Goal: Task Accomplishment & Management: Manage account settings

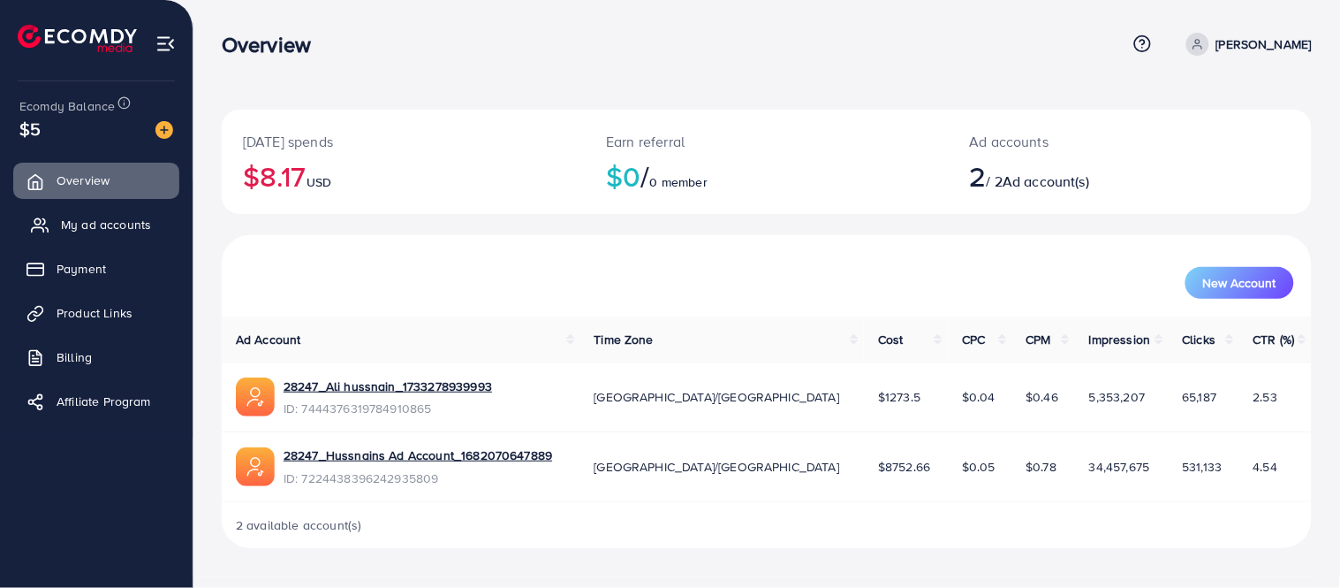
click at [125, 221] on span "My ad accounts" at bounding box center [106, 225] width 90 height 18
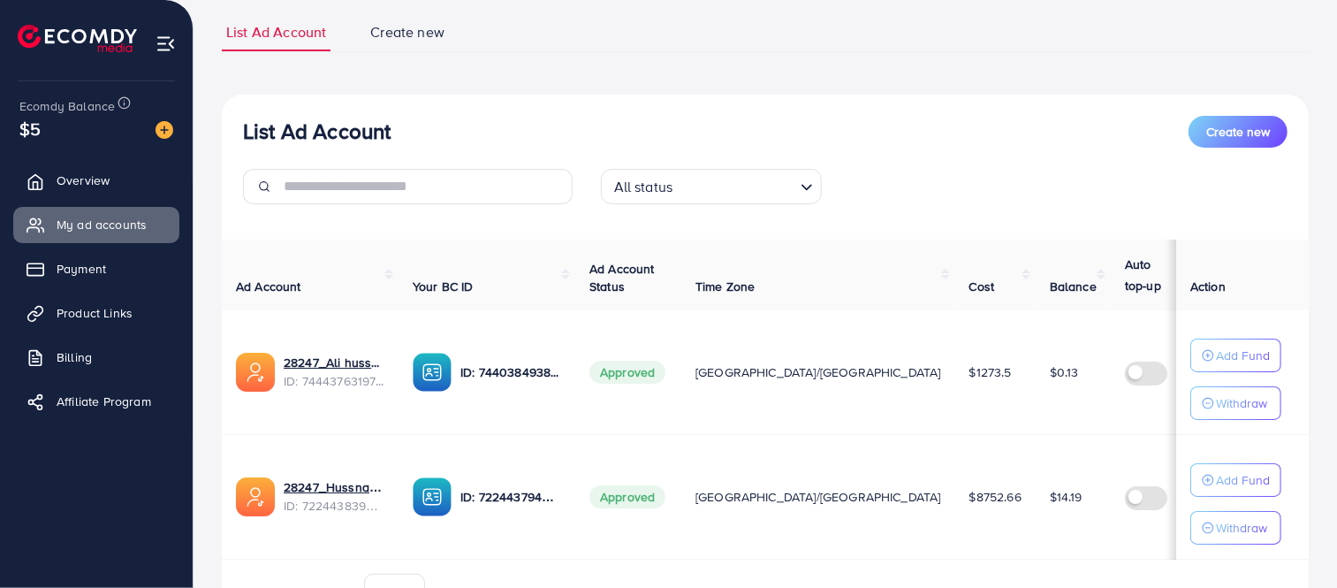
scroll to position [178, 0]
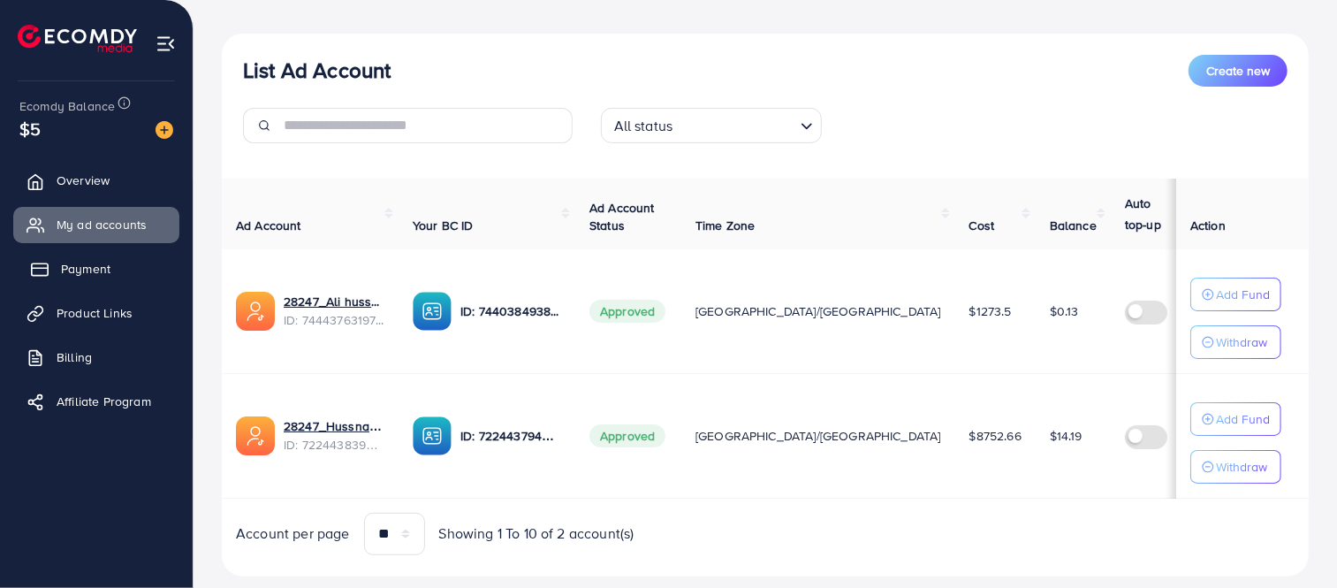
click at [65, 269] on span "Payment" at bounding box center [85, 269] width 49 height 18
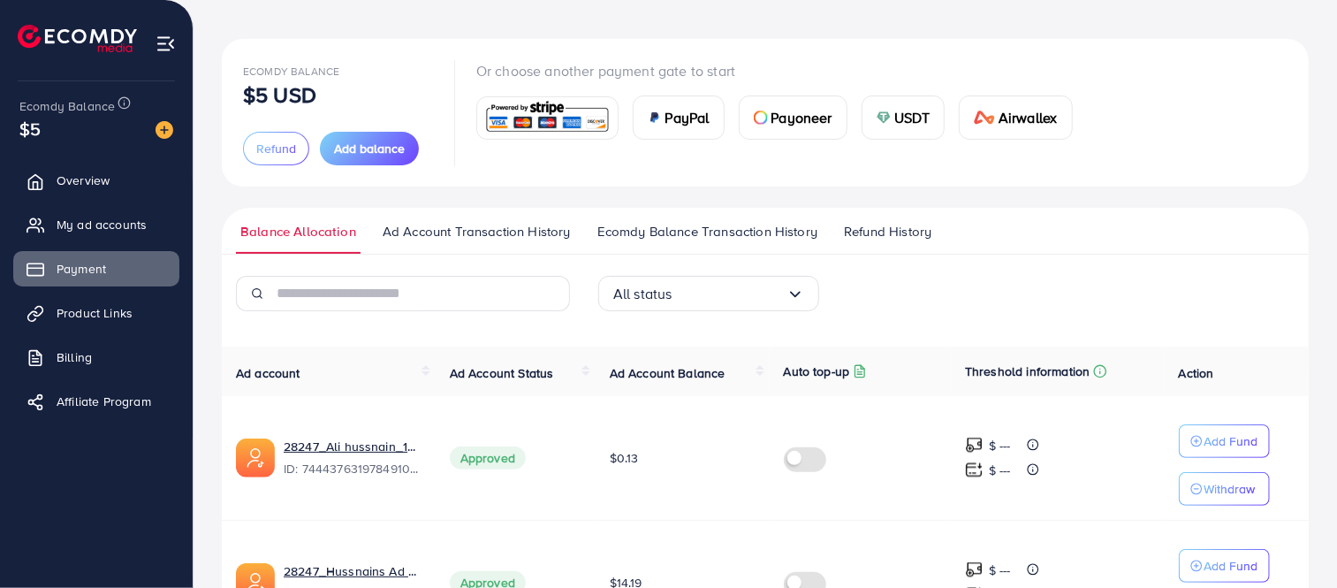
scroll to position [203, 0]
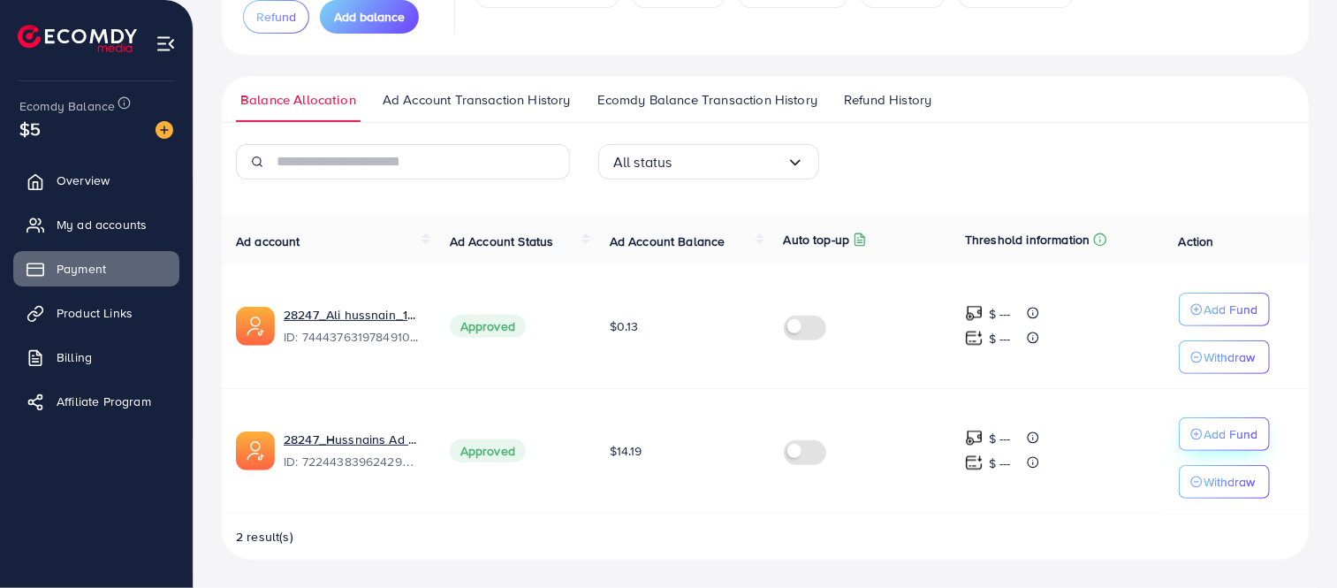
click at [1200, 435] on icon "button" at bounding box center [1196, 434] width 12 height 12
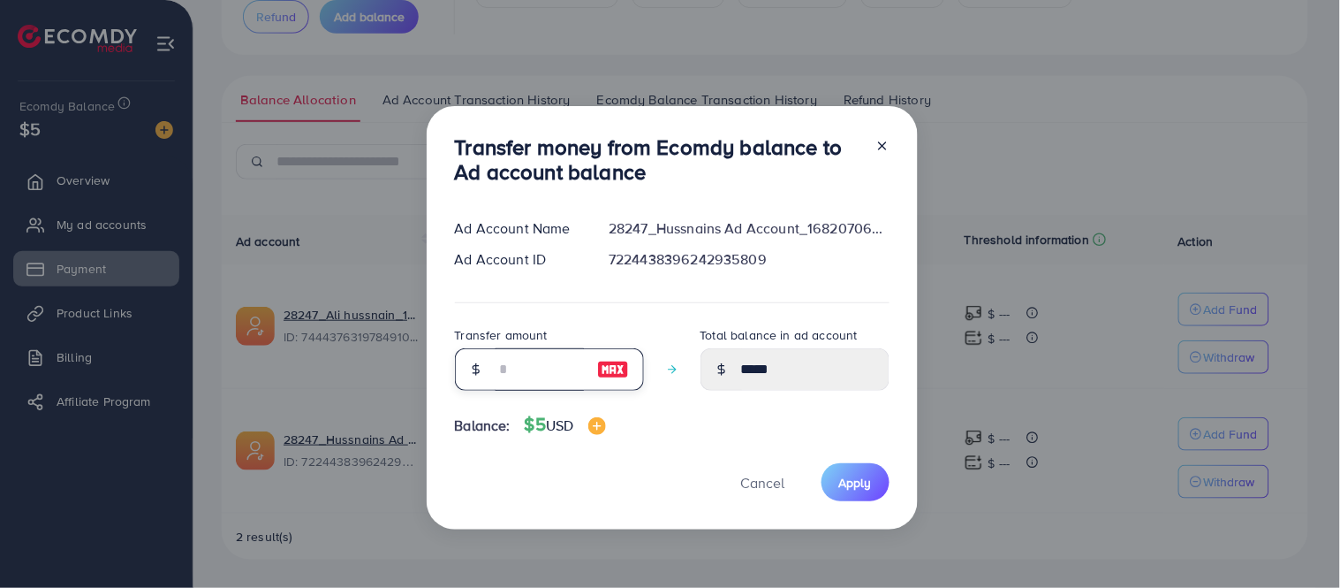
click at [541, 350] on input "number" at bounding box center [540, 369] width 88 height 42
type input "*"
type input "*****"
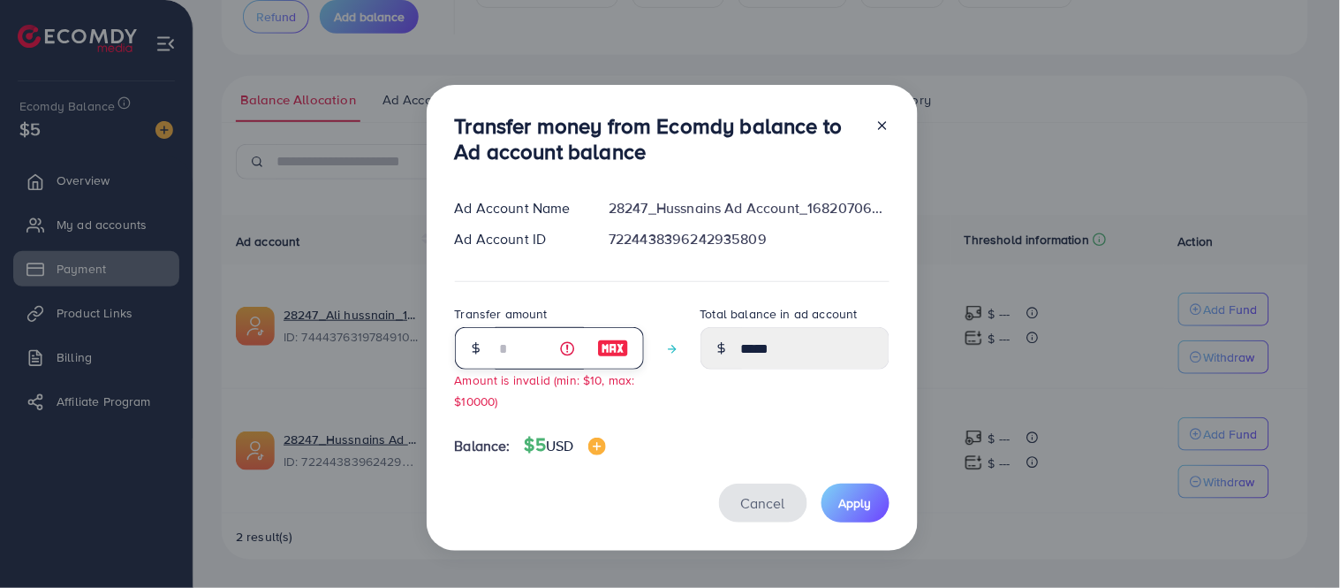
type input "*"
click at [742, 502] on span "Cancel" at bounding box center [763, 502] width 44 height 19
type input "*****"
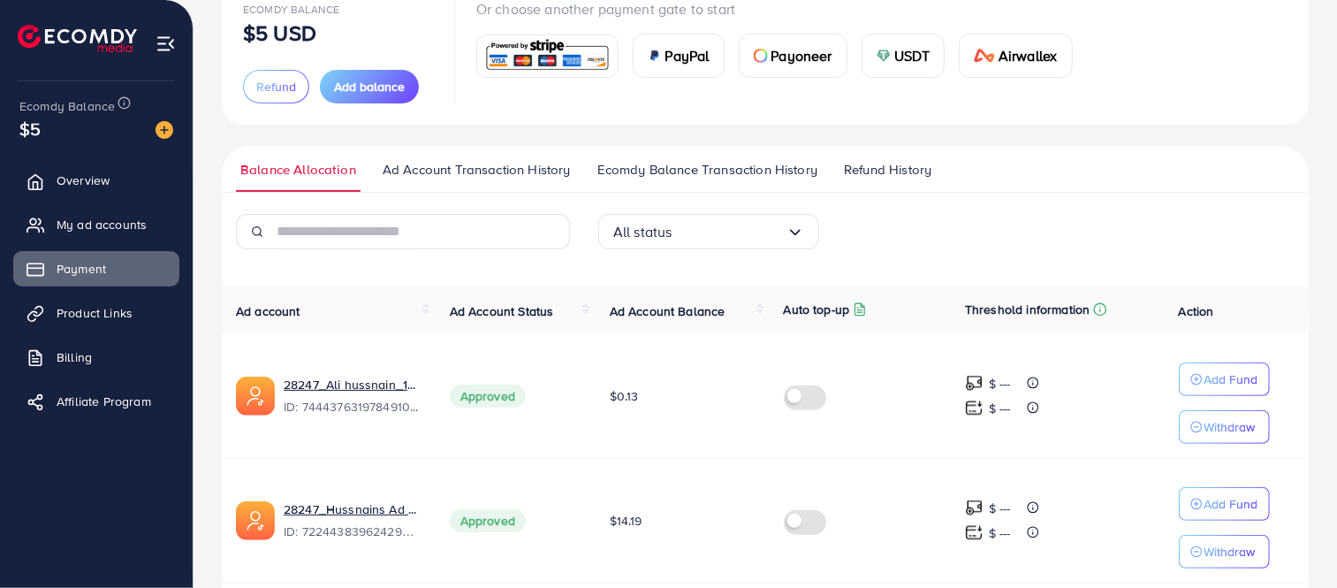
scroll to position [42, 0]
